Goal: Task Accomplishment & Management: Complete application form

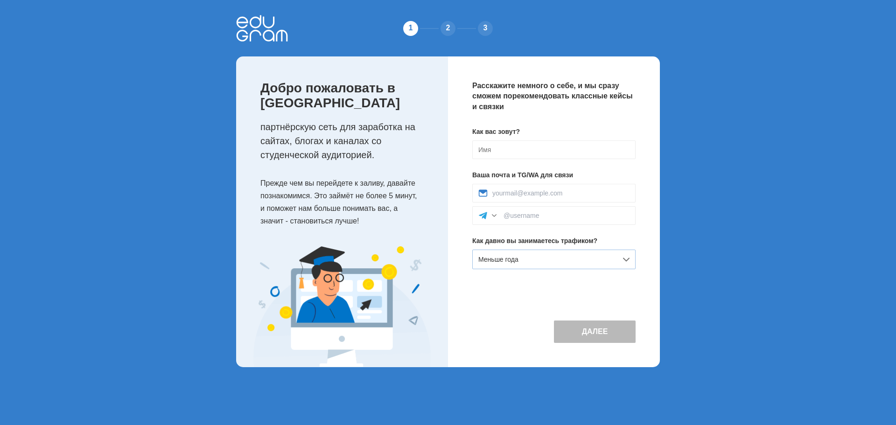
click at [580, 253] on div "Меньше года" at bounding box center [553, 260] width 163 height 20
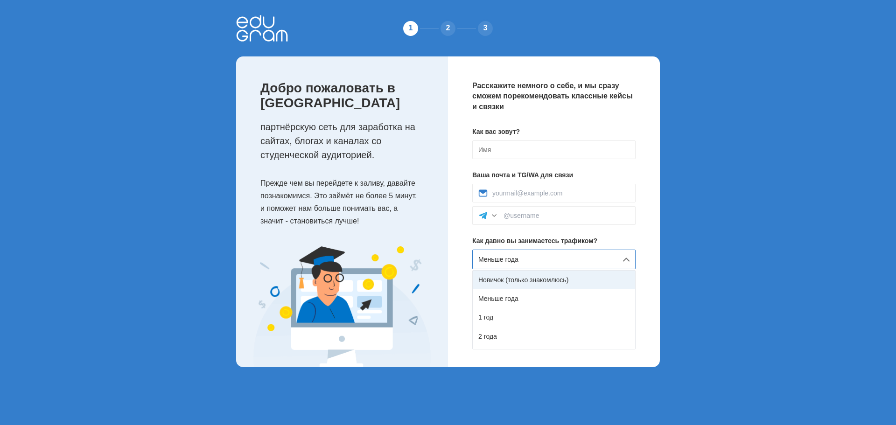
click at [555, 279] on div "Новичок (только знакомлюсь)" at bounding box center [554, 280] width 162 height 19
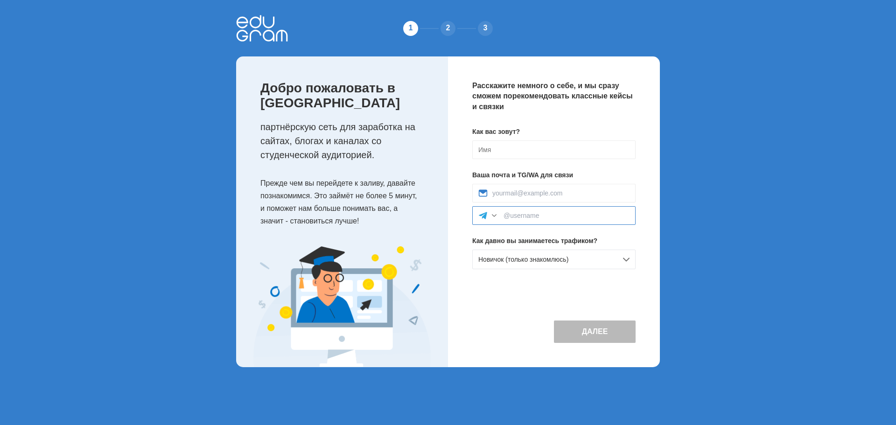
click at [545, 217] on input at bounding box center [567, 215] width 126 height 7
type input "@Merk1ny"
click at [546, 202] on div at bounding box center [553, 193] width 163 height 19
click at [544, 192] on input at bounding box center [560, 193] width 137 height 7
type input "merk1ny8@gmail.com"
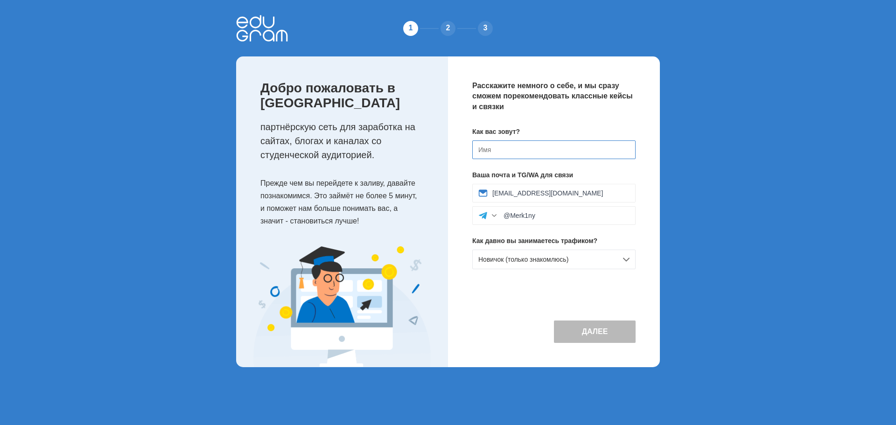
click at [535, 145] on input at bounding box center [553, 149] width 163 height 19
type input "[PERSON_NAME]"
click at [604, 344] on div "Расскажите немного о себе, и мы сразу сможем порекомендовать классные кейсы и с…" at bounding box center [554, 211] width 212 height 311
click at [598, 331] on button "Далее" at bounding box center [595, 332] width 82 height 22
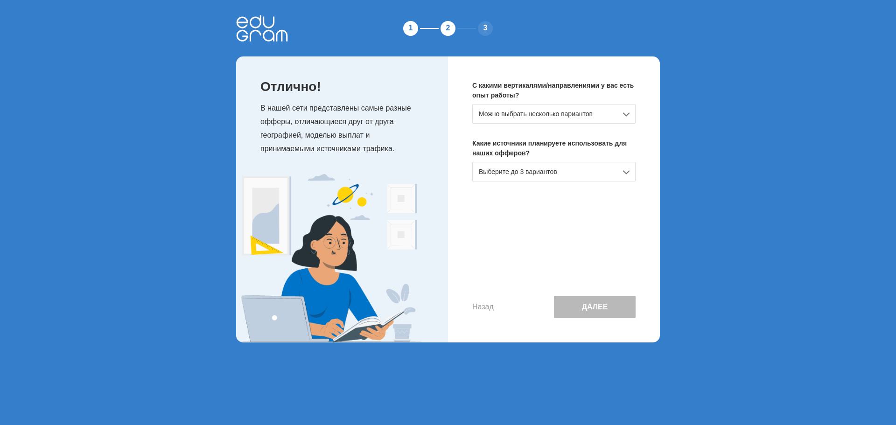
click at [540, 120] on div "Можно выбрать несколько вариантов" at bounding box center [553, 114] width 163 height 20
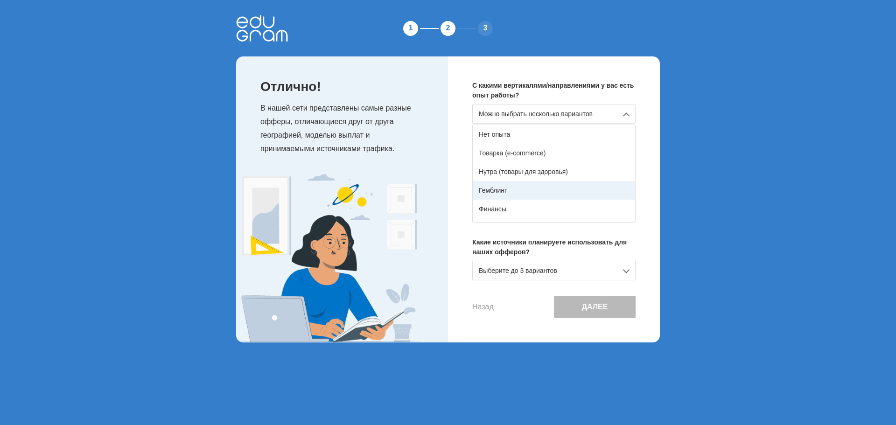
click at [523, 189] on div "Гемблинг" at bounding box center [554, 190] width 162 height 19
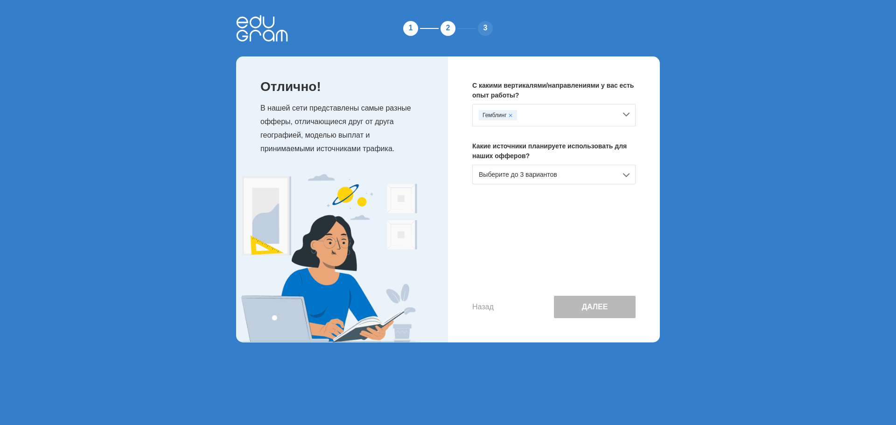
drag, startPoint x: 554, startPoint y: 176, endPoint x: 549, endPoint y: 176, distance: 4.7
click at [553, 176] on div "Выберите до 3 вариантов" at bounding box center [553, 175] width 163 height 20
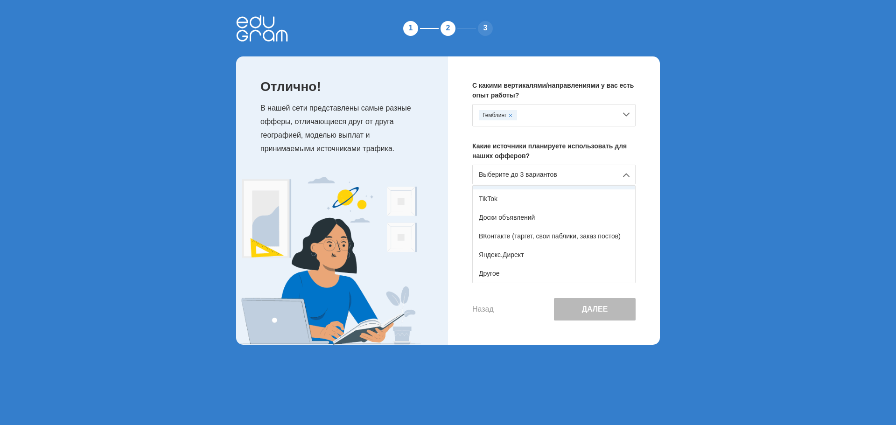
scroll to position [107, 0]
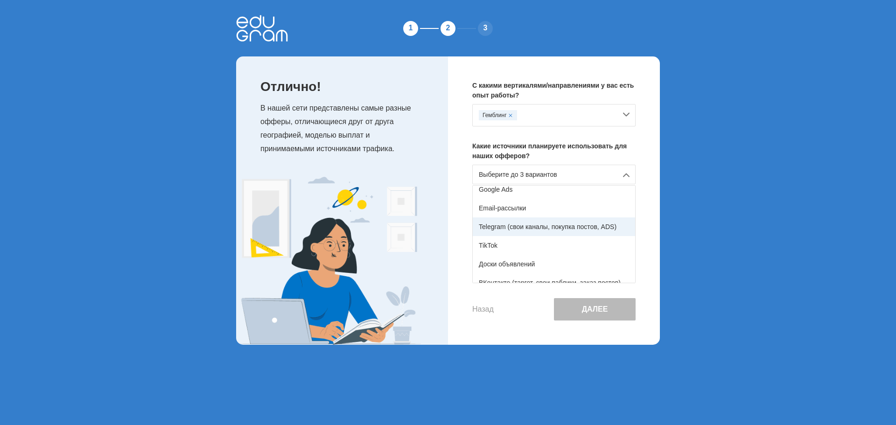
click at [512, 228] on div "Telegram (свои каналы, покупка постов, ADS)" at bounding box center [554, 227] width 162 height 19
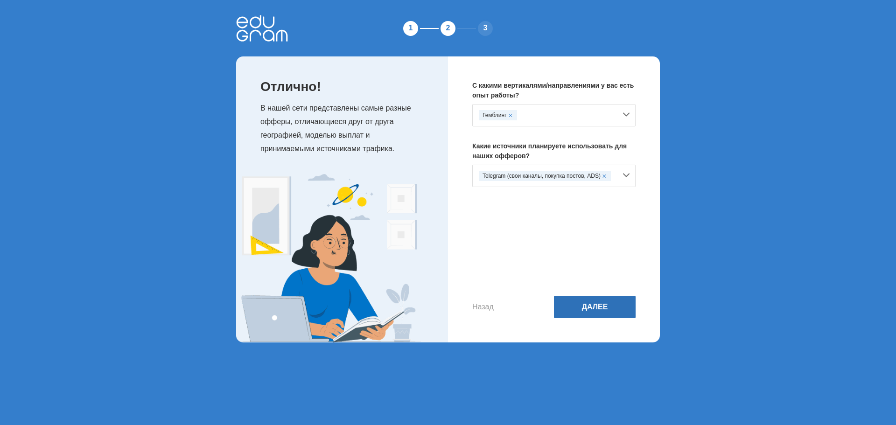
click at [587, 309] on button "Далее" at bounding box center [595, 307] width 82 height 22
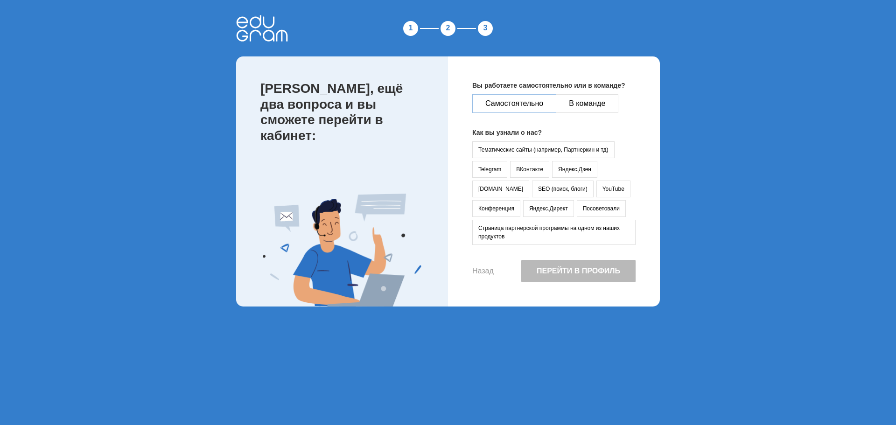
click at [531, 105] on button "Самостоятельно" at bounding box center [514, 103] width 84 height 19
click at [485, 168] on button "Telegram" at bounding box center [489, 169] width 35 height 17
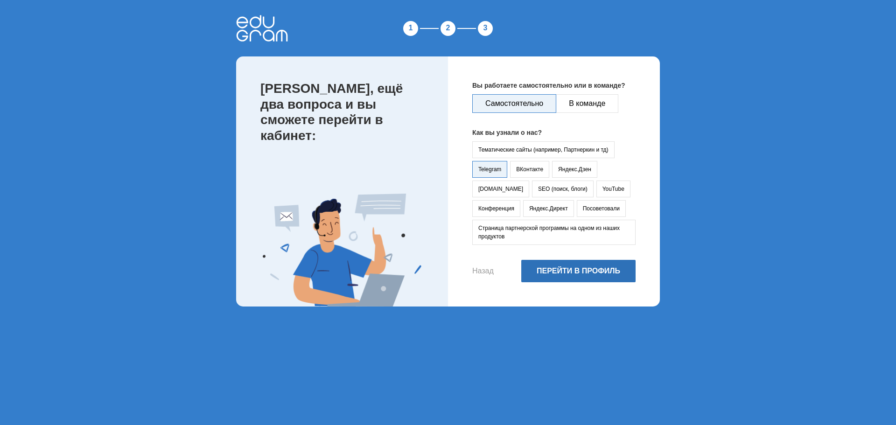
click at [596, 265] on button "Перейти в профиль" at bounding box center [578, 271] width 114 height 22
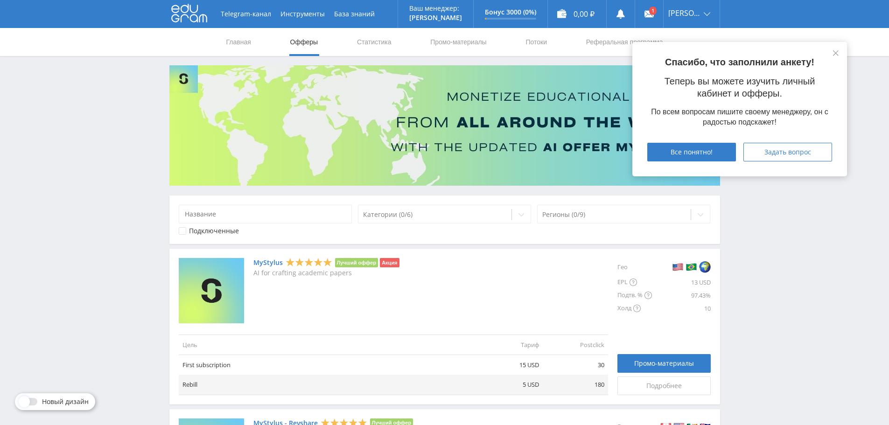
click at [838, 59] on div "Спасибо, что заполнили анкету! Теперь вы можете изучить личный кабинет и офферы…" at bounding box center [739, 109] width 215 height 134
click at [835, 51] on icon at bounding box center [836, 53] width 6 height 6
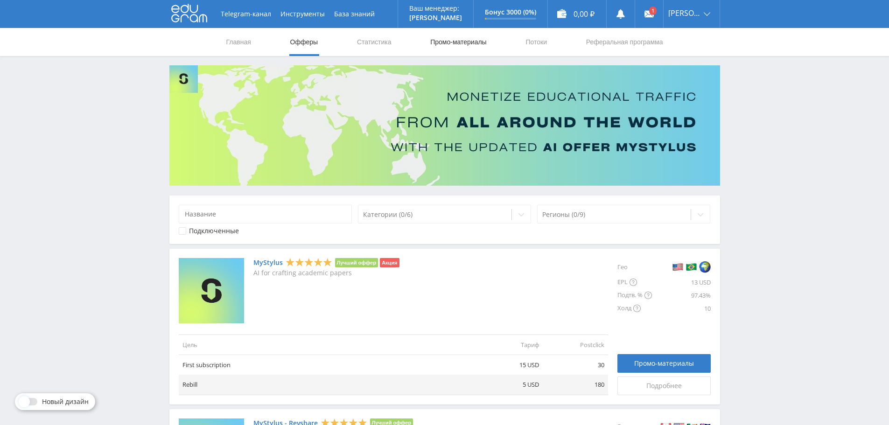
click at [459, 47] on link "Промо-материалы" at bounding box center [458, 42] width 58 height 28
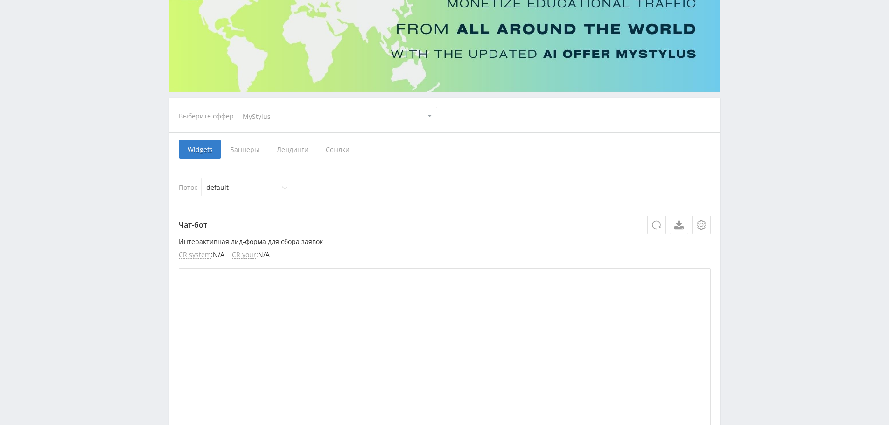
scroll to position [140, 0]
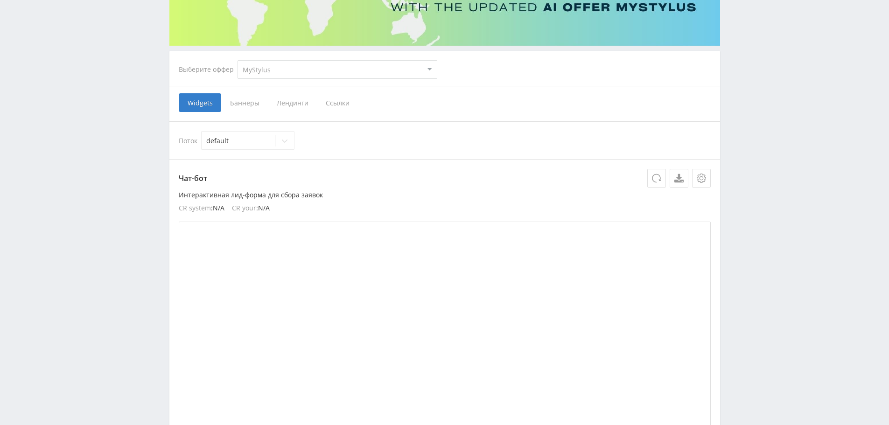
click at [191, 179] on p "Чат-бот" at bounding box center [445, 178] width 532 height 19
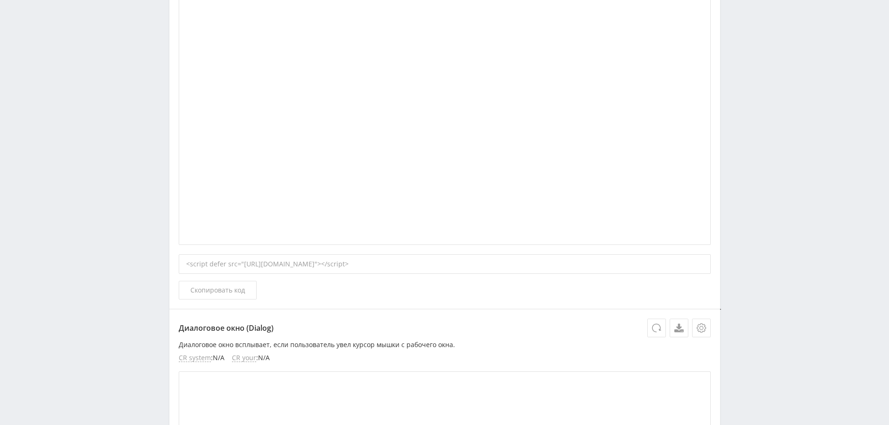
scroll to position [467, 0]
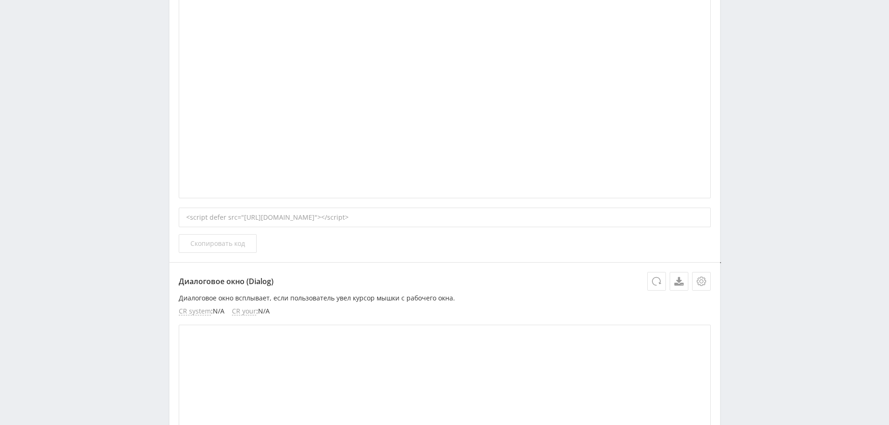
click at [225, 243] on span "Скопировать код" at bounding box center [217, 243] width 55 height 7
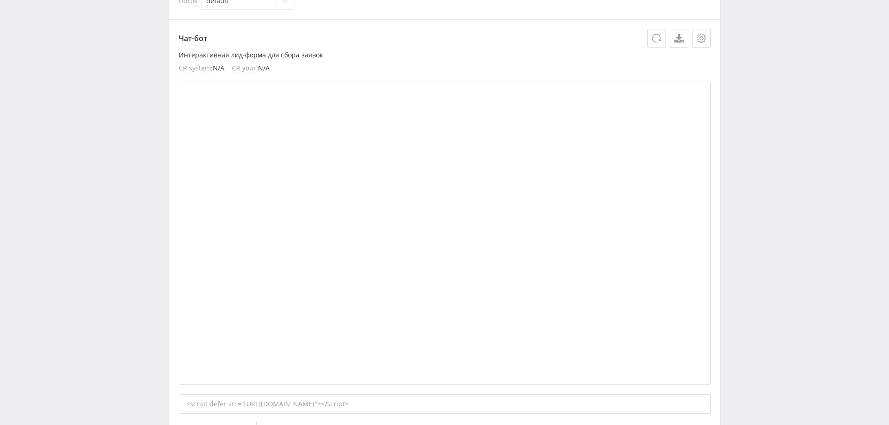
scroll to position [140, 0]
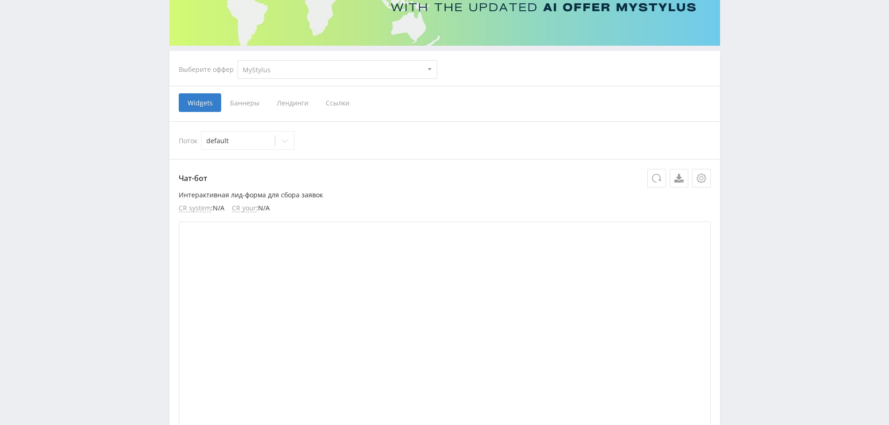
click at [245, 96] on span "Баннеры" at bounding box center [244, 102] width 47 height 19
click at [0, 0] on input "Баннеры" at bounding box center [0, 0] width 0 height 0
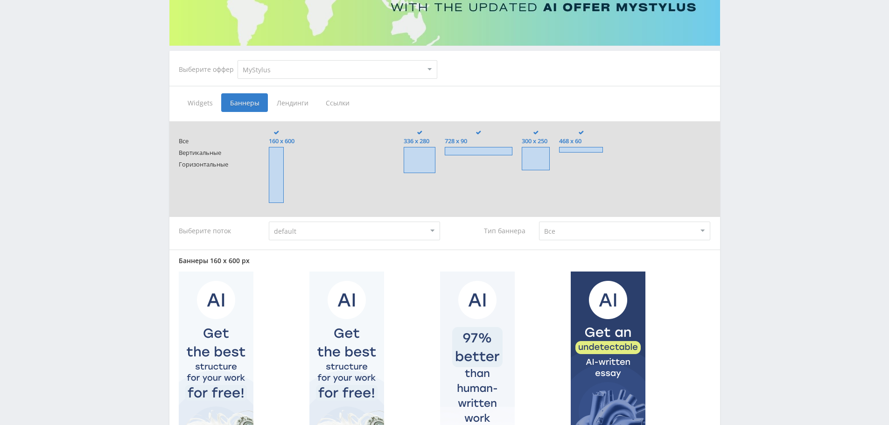
click at [294, 105] on span "Лендинги" at bounding box center [292, 102] width 49 height 19
click at [0, 0] on input "Лендинги" at bounding box center [0, 0] width 0 height 0
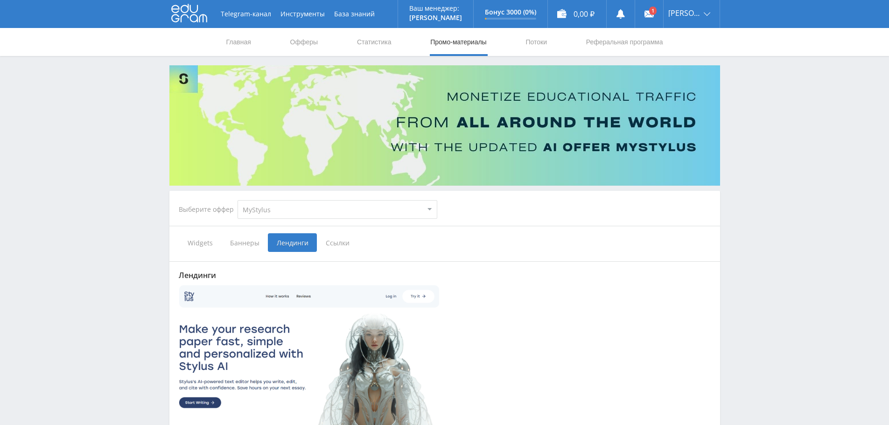
click at [323, 243] on span "Ссылки" at bounding box center [338, 242] width 42 height 19
click at [0, 0] on input "Ссылки" at bounding box center [0, 0] width 0 height 0
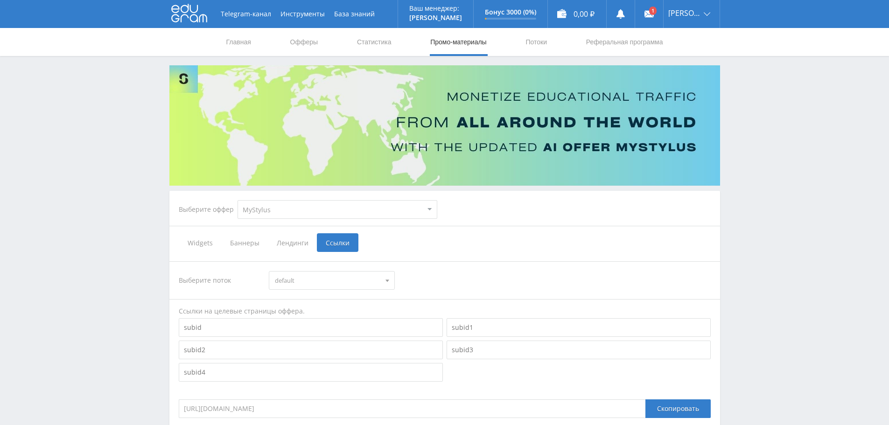
click at [200, 250] on span "Widgets" at bounding box center [200, 242] width 42 height 19
click at [0, 0] on input "Widgets" at bounding box center [0, 0] width 0 height 0
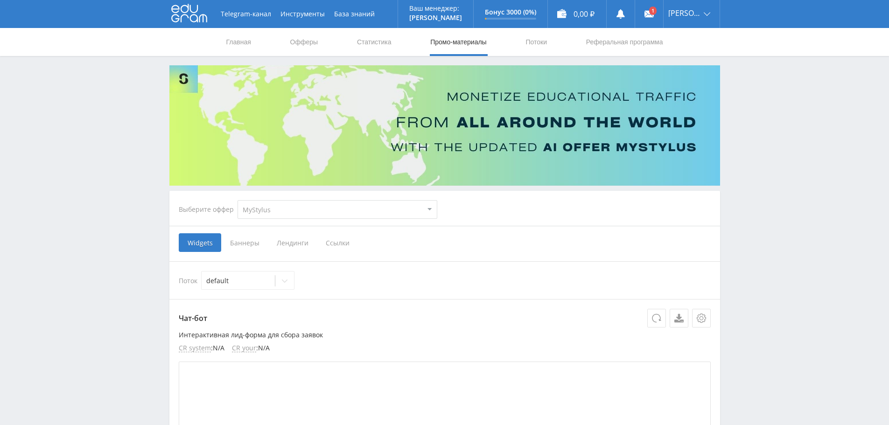
click at [282, 205] on select "MyStylus MyStylus - Revshare Кампус AI Studybay Автор24 Studybay [GEOGRAPHIC_DA…" at bounding box center [338, 209] width 200 height 19
select select "341"
click at [238, 200] on select "MyStylus MyStylus - Revshare Кампус AI Studybay Автор24 Studybay [GEOGRAPHIC_DA…" at bounding box center [338, 209] width 200 height 19
click at [301, 212] on select "MyStylus MyStylus - Revshare Кампус AI Studybay Автор24 Studybay [GEOGRAPHIC_DA…" at bounding box center [338, 209] width 200 height 19
drag, startPoint x: 358, startPoint y: 356, endPoint x: 342, endPoint y: 351, distance: 16.4
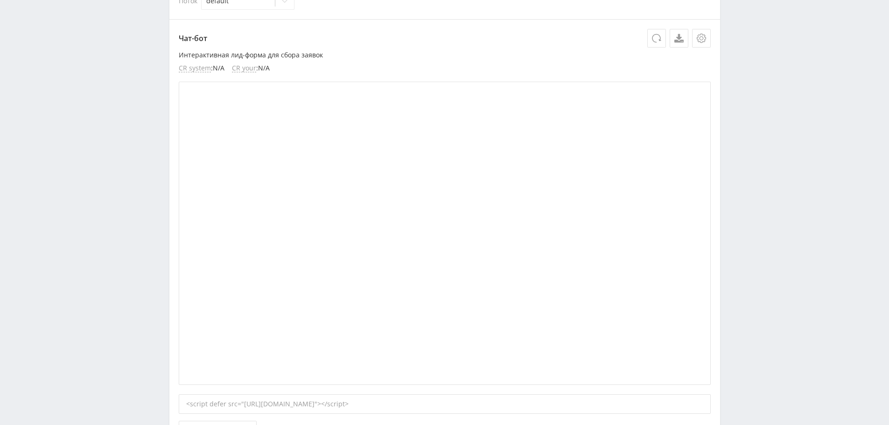
scroll to position [47, 0]
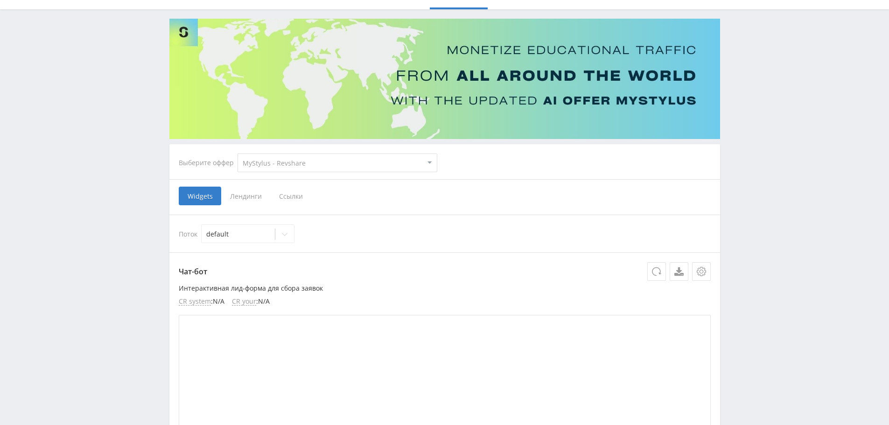
drag, startPoint x: 284, startPoint y: 165, endPoint x: 274, endPoint y: 166, distance: 10.3
click at [281, 164] on select "MyStylus MyStylus - Revshare Кампус AI Studybay Автор24 Studybay [GEOGRAPHIC_DA…" at bounding box center [338, 163] width 200 height 19
select select "2"
click at [238, 154] on select "MyStylus MyStylus - Revshare Кампус AI Studybay Автор24 Studybay [GEOGRAPHIC_DA…" at bounding box center [338, 163] width 200 height 19
select select "2"
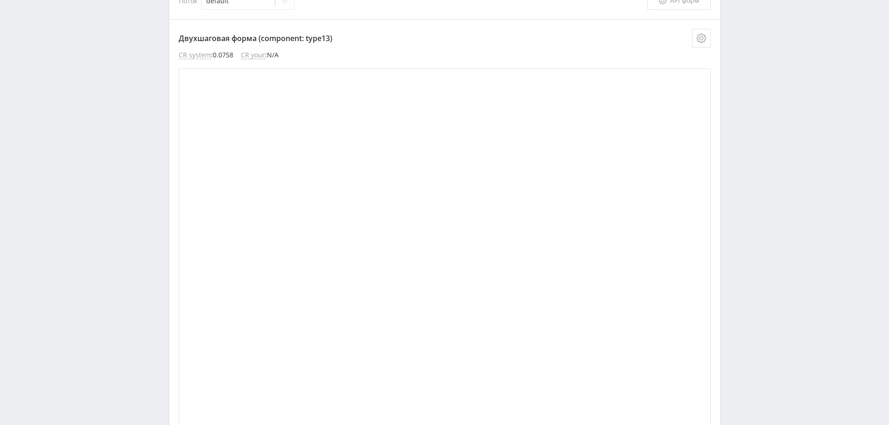
scroll to position [93, 0]
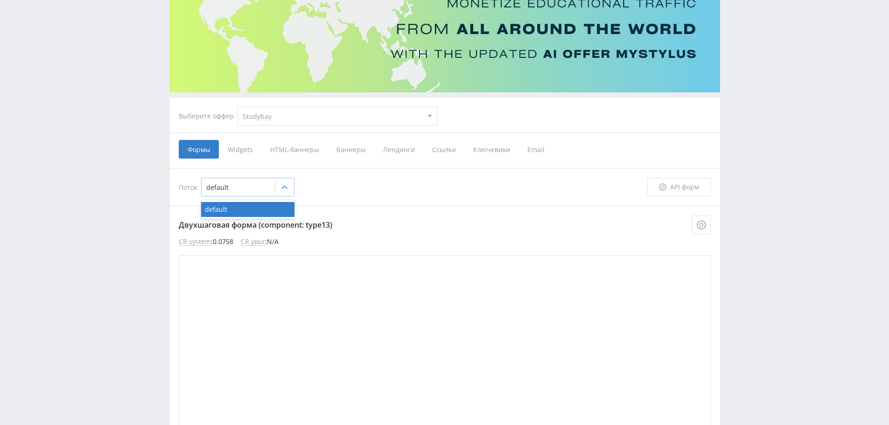
click at [286, 190] on icon at bounding box center [284, 187] width 7 height 7
click at [272, 211] on div "default" at bounding box center [247, 209] width 93 height 15
click at [235, 152] on span "Widgets" at bounding box center [240, 149] width 42 height 19
click at [0, 0] on input "Widgets" at bounding box center [0, 0] width 0 height 0
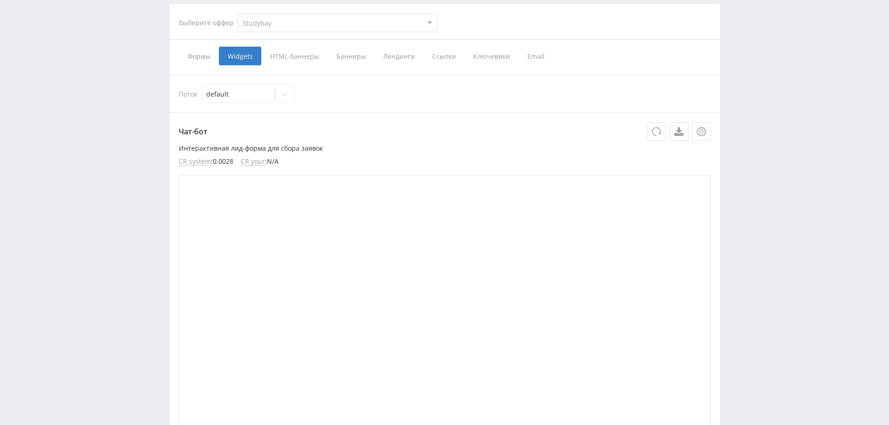
scroll to position [280, 0]
